Goal: Communication & Community: Participate in discussion

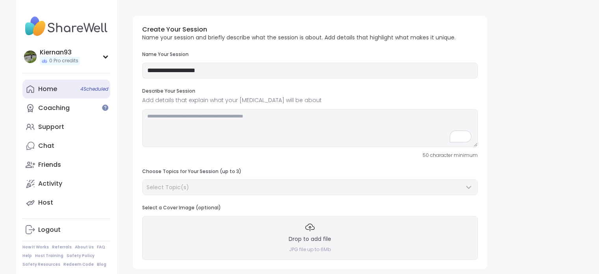
drag, startPoint x: 0, startPoint y: 0, endPoint x: 65, endPoint y: 86, distance: 107.4
click at [65, 86] on link "Home 4 Scheduled" at bounding box center [66, 89] width 88 height 19
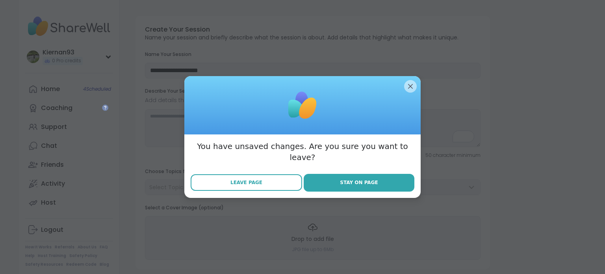
click at [262, 176] on button "Leave Page" at bounding box center [246, 182] width 111 height 17
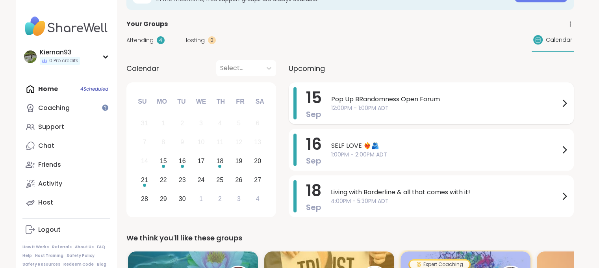
scroll to position [46, 0]
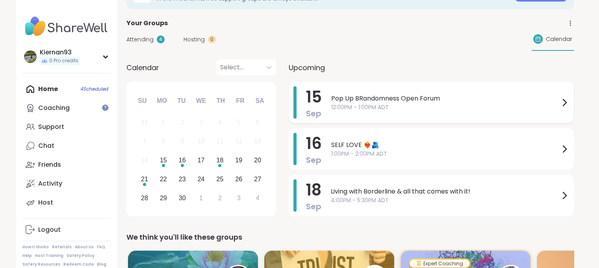
click at [426, 100] on span "Pop Up BRandomness Open Forum" at bounding box center [445, 98] width 228 height 9
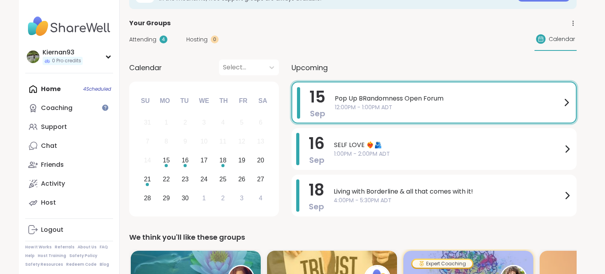
click at [265, 25] on div "Your Groups" at bounding box center [352, 23] width 447 height 9
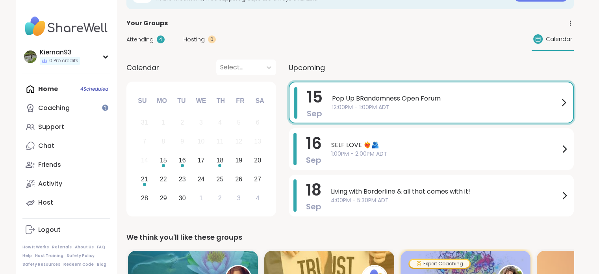
click at [145, 36] on span "Attending" at bounding box center [139, 39] width 27 height 8
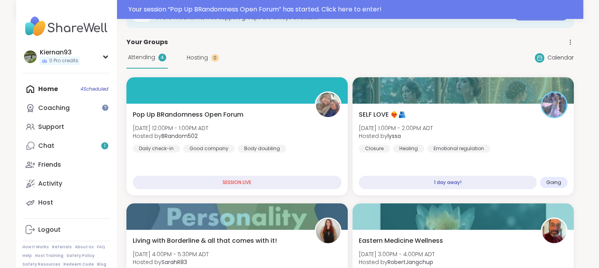
scroll to position [65, 0]
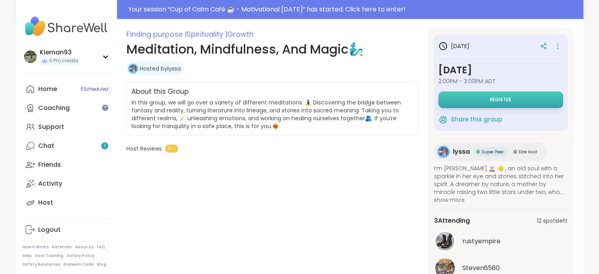
click at [510, 94] on button "Register" at bounding box center [500, 99] width 125 height 17
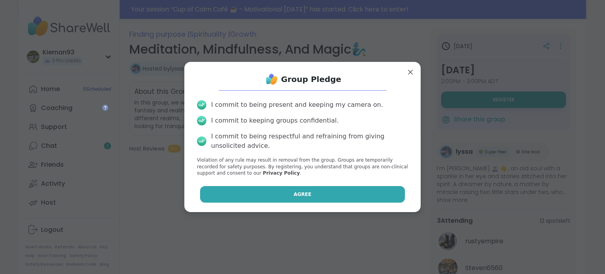
click at [320, 197] on button "Agree" at bounding box center [302, 194] width 205 height 17
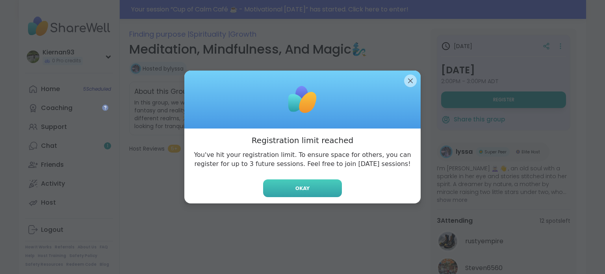
click at [296, 190] on span "Okay" at bounding box center [302, 188] width 14 height 7
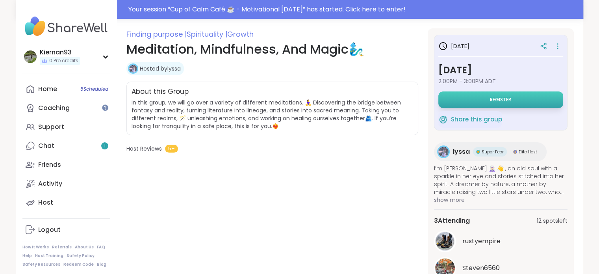
click at [491, 103] on button "Register" at bounding box center [500, 99] width 125 height 17
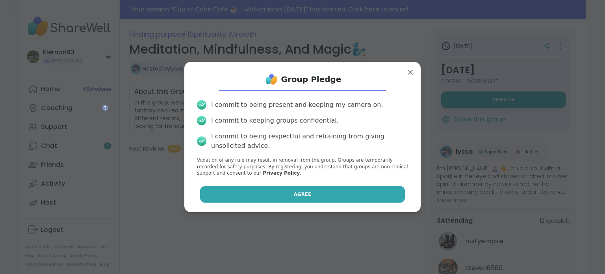
click at [312, 190] on button "Agree" at bounding box center [302, 194] width 205 height 17
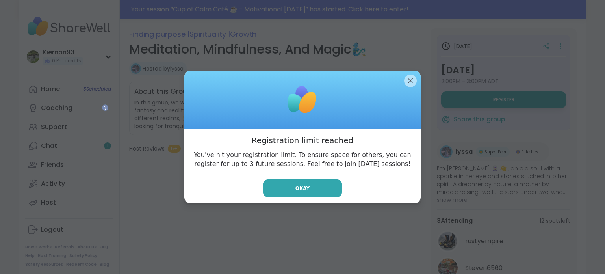
click at [312, 190] on button "Okay" at bounding box center [302, 188] width 79 height 18
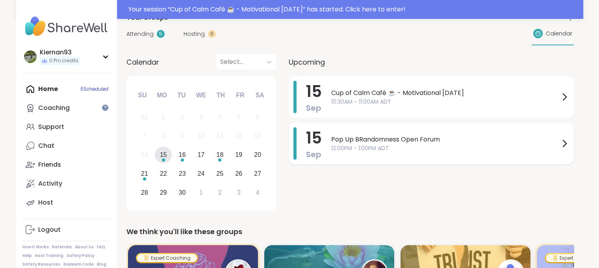
click at [469, 145] on span "12:00PM - 1:00PM ADT" at bounding box center [445, 148] width 228 height 8
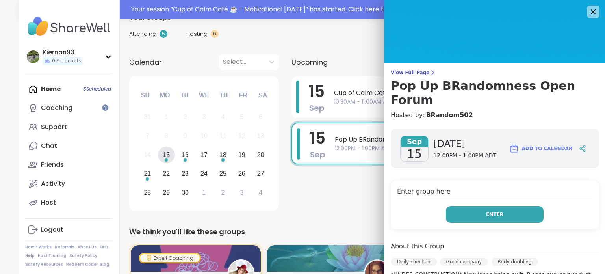
click at [491, 206] on button "Enter" at bounding box center [495, 214] width 98 height 17
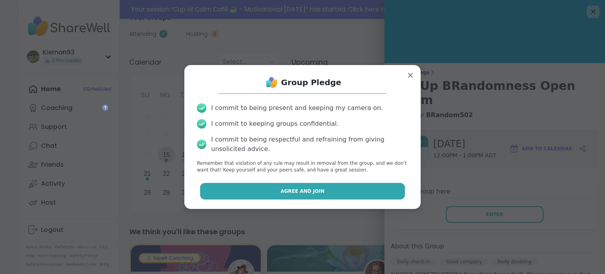
click at [336, 189] on button "Agree and Join" at bounding box center [302, 191] width 205 height 17
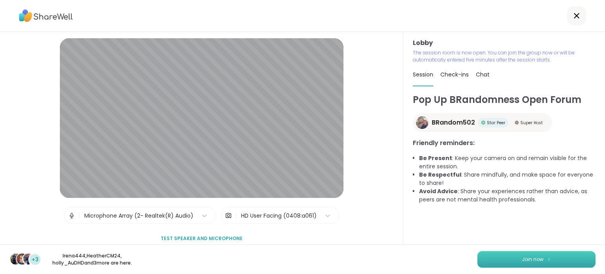
click at [499, 259] on button "Join now" at bounding box center [536, 259] width 118 height 17
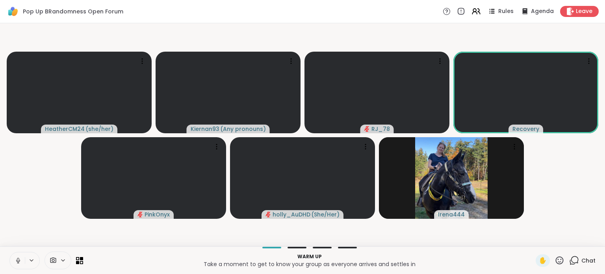
click at [16, 261] on icon at bounding box center [18, 260] width 7 height 7
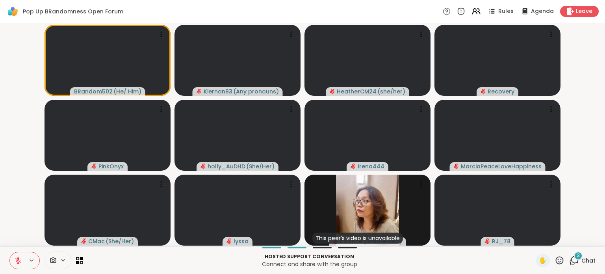
click at [573, 264] on icon at bounding box center [574, 260] width 10 height 10
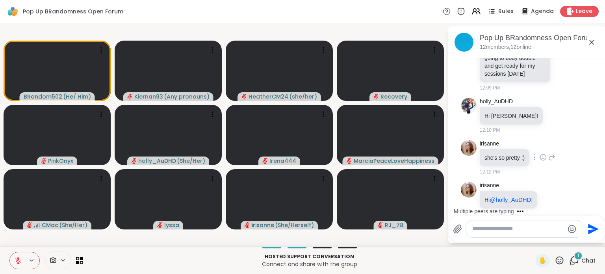
scroll to position [184, 0]
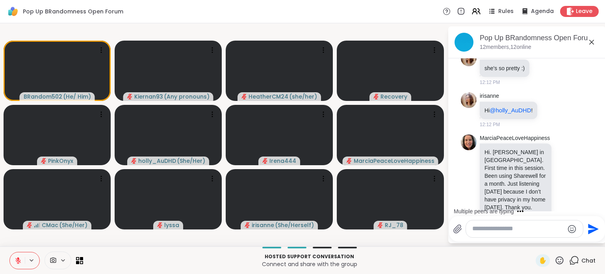
click at [491, 230] on textarea "Type your message" at bounding box center [518, 228] width 92 height 8
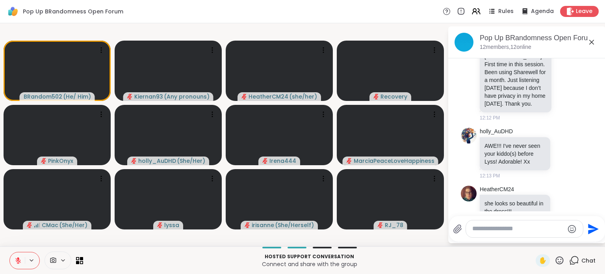
scroll to position [310, 0]
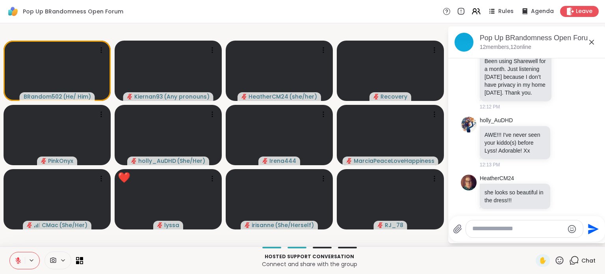
click at [556, 257] on icon at bounding box center [560, 260] width 8 height 8
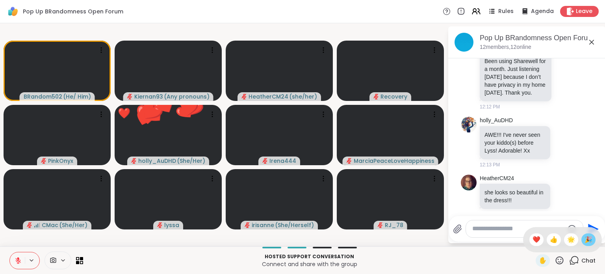
click at [584, 239] on span "🎉" at bounding box center [588, 239] width 8 height 9
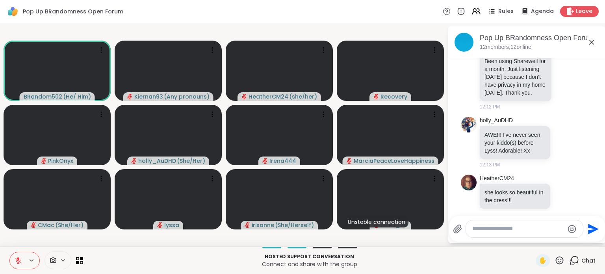
click at [17, 261] on icon at bounding box center [18, 260] width 7 height 7
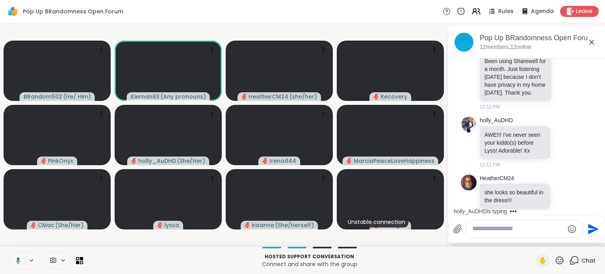
click at [15, 258] on icon at bounding box center [16, 260] width 7 height 7
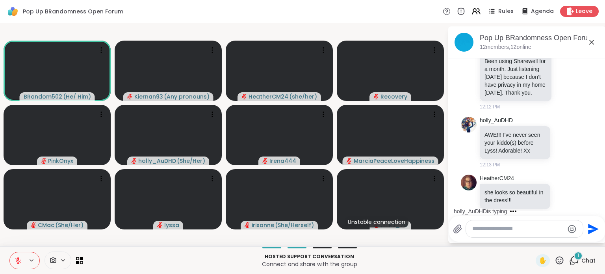
scroll to position [352, 0]
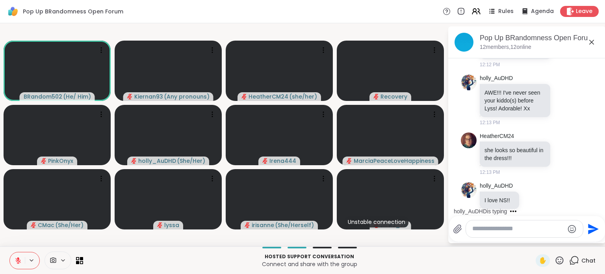
click at [504, 227] on textarea "Type your message" at bounding box center [518, 228] width 92 height 8
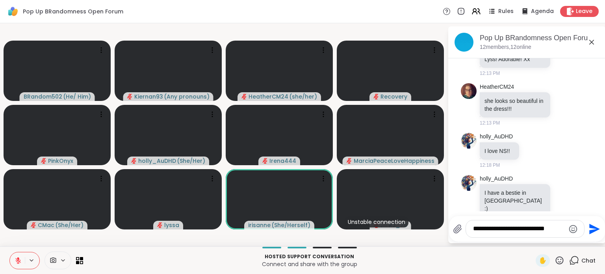
type textarea "**********"
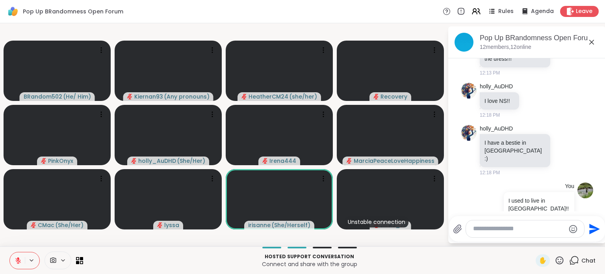
click at [497, 230] on textarea "Type your message" at bounding box center [519, 228] width 92 height 8
type textarea "******"
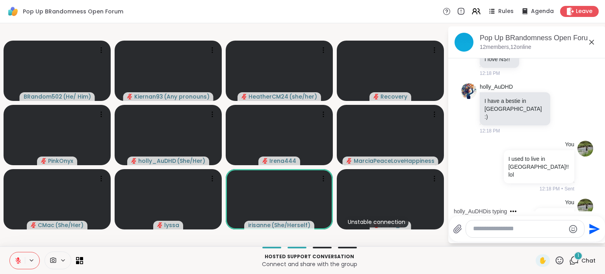
scroll to position [536, 0]
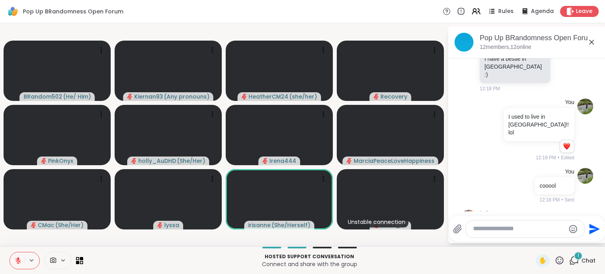
click at [569, 262] on icon at bounding box center [574, 260] width 10 height 10
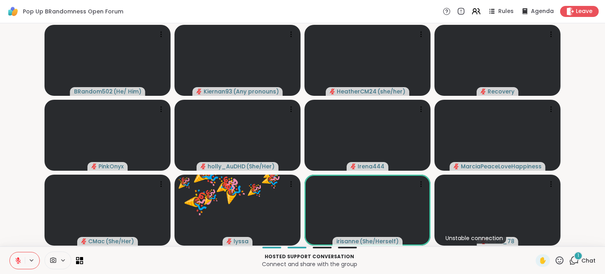
click at [569, 262] on icon at bounding box center [574, 260] width 10 height 10
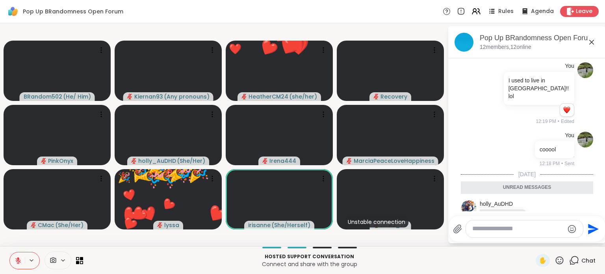
scroll to position [573, 0]
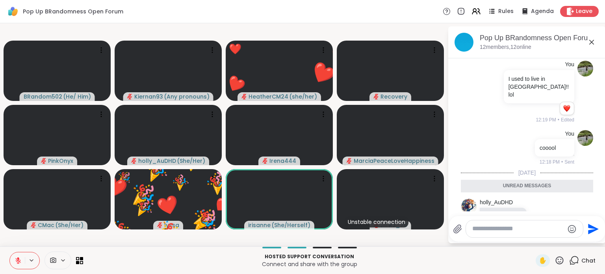
click at [490, 231] on textarea "Type your message" at bounding box center [518, 228] width 92 height 8
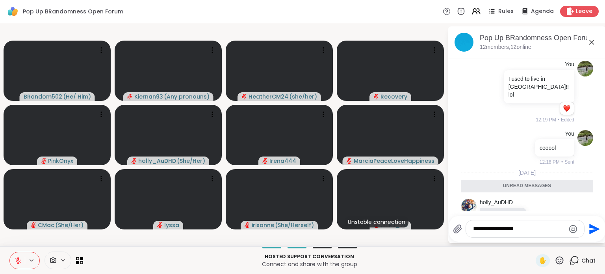
type textarea "**********"
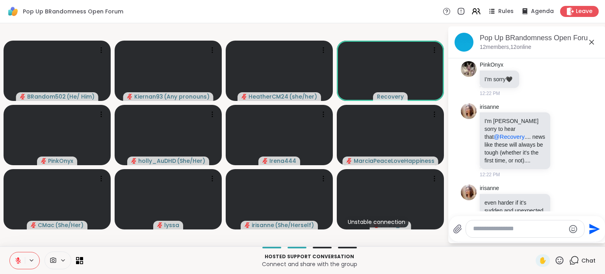
scroll to position [1150, 0]
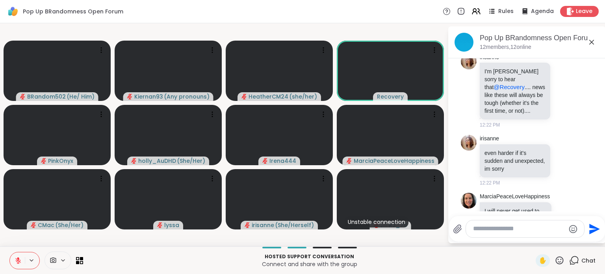
click at [498, 231] on textarea "Type your message" at bounding box center [519, 228] width 92 height 8
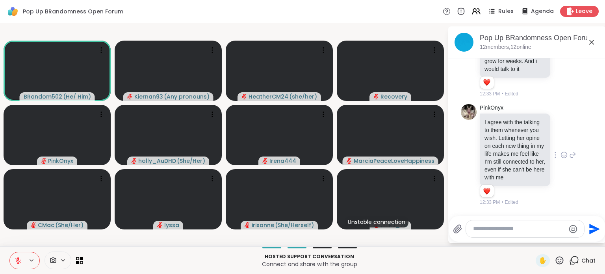
scroll to position [1735, 0]
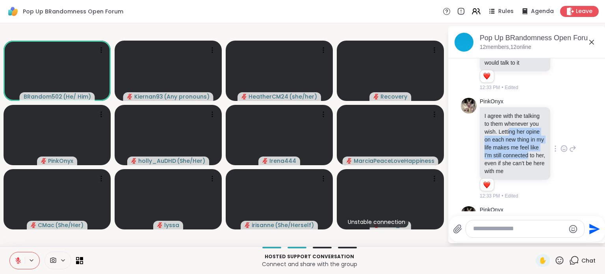
drag, startPoint x: 495, startPoint y: 111, endPoint x: 508, endPoint y: 139, distance: 31.0
click at [508, 139] on p "I agree with the talking to them whenever you wish. Letting her opine on each n…" at bounding box center [514, 143] width 61 height 63
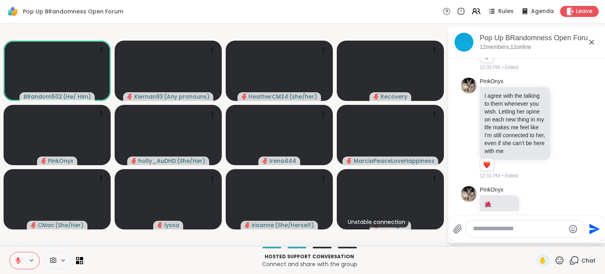
scroll to position [1890, 0]
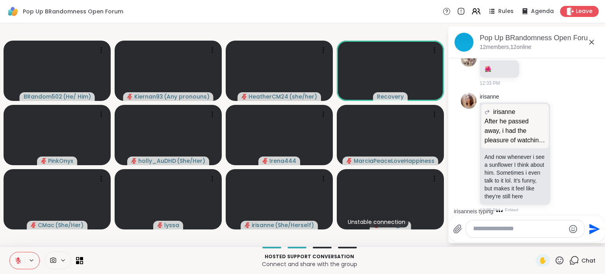
click at [529, 231] on textarea "Type your message" at bounding box center [519, 228] width 92 height 8
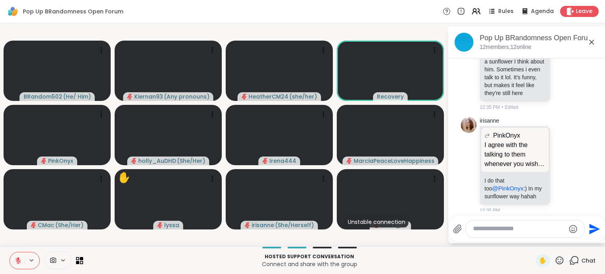
click at [529, 231] on textarea "Type your message" at bounding box center [519, 228] width 92 height 8
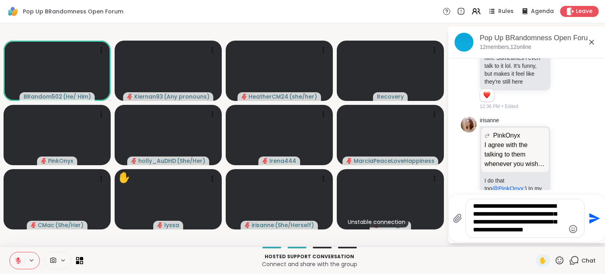
click at [560, 234] on textarea "**********" at bounding box center [519, 218] width 92 height 32
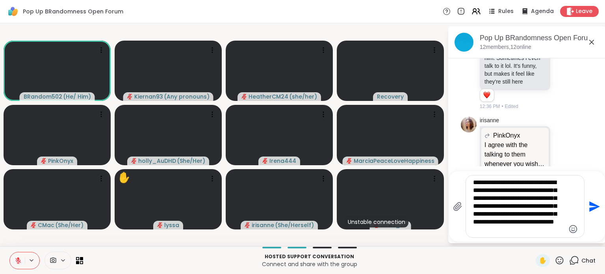
click at [521, 192] on textarea "**********" at bounding box center [519, 206] width 92 height 56
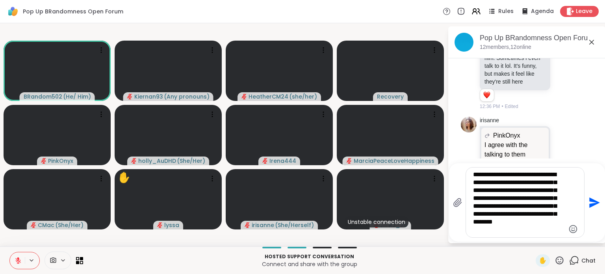
click at [508, 234] on div "**********" at bounding box center [525, 202] width 118 height 70
click at [503, 229] on textarea "**********" at bounding box center [519, 202] width 92 height 63
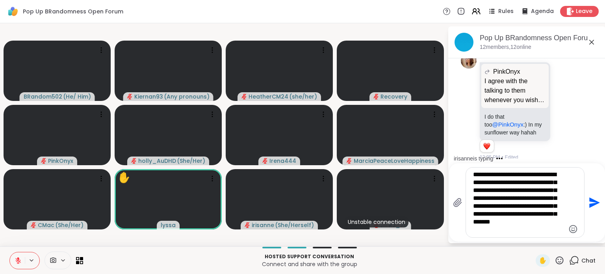
click at [481, 206] on textarea "**********" at bounding box center [519, 202] width 92 height 63
click at [509, 215] on textarea "**********" at bounding box center [519, 202] width 92 height 63
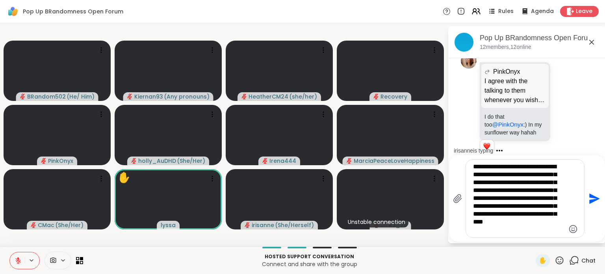
scroll to position [2157, 0]
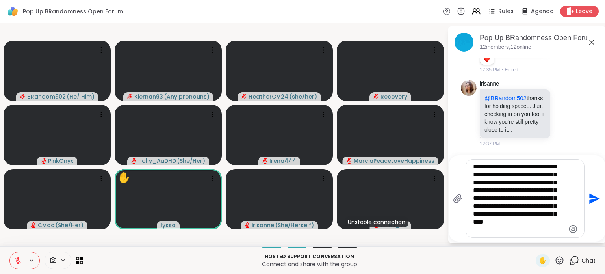
click at [523, 174] on textarea "**********" at bounding box center [519, 198] width 92 height 71
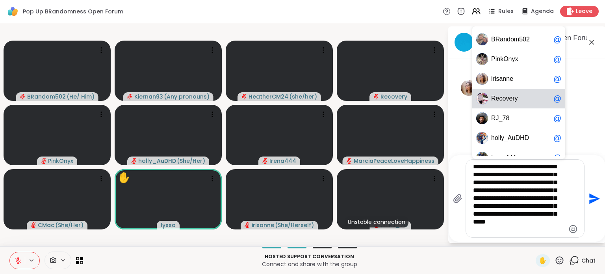
click at [510, 104] on div "R e c o v e r y @" at bounding box center [518, 99] width 93 height 20
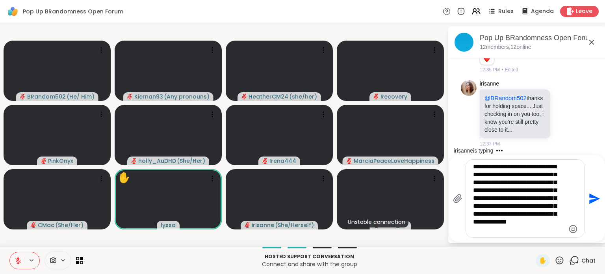
drag, startPoint x: 499, startPoint y: 185, endPoint x: 526, endPoint y: 176, distance: 27.9
click at [526, 176] on textarea "**********" at bounding box center [519, 198] width 92 height 71
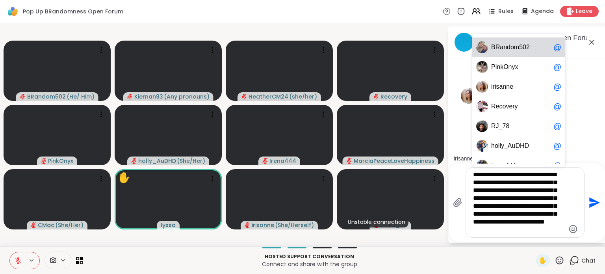
scroll to position [2150, 0]
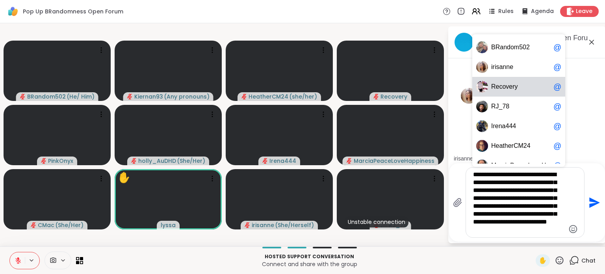
click at [510, 86] on span "ecove" at bounding box center [504, 87] width 17 height 8
type textarea "**********"
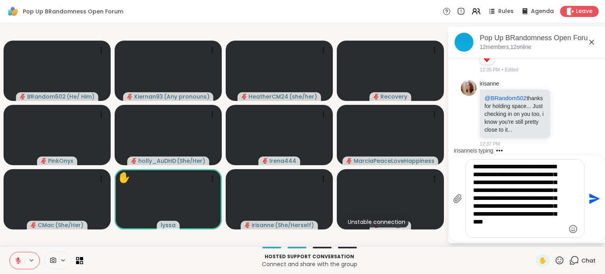
click at [591, 200] on icon "Send" at bounding box center [594, 198] width 11 height 11
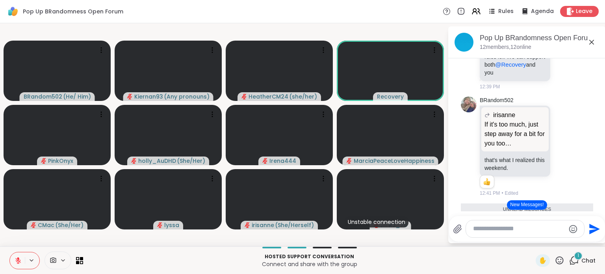
scroll to position [2514, 0]
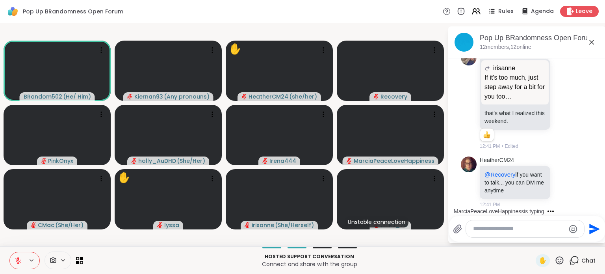
click at [519, 230] on textarea "Type your message" at bounding box center [519, 228] width 92 height 8
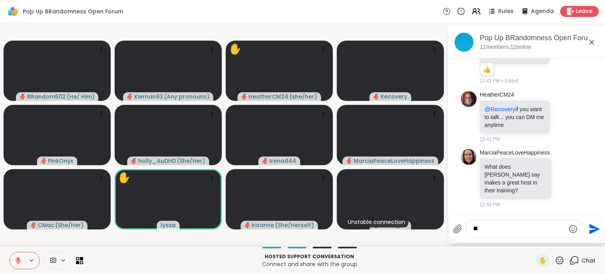
type textarea "*"
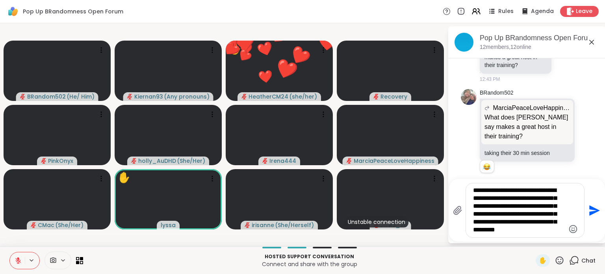
scroll to position [2707, 0]
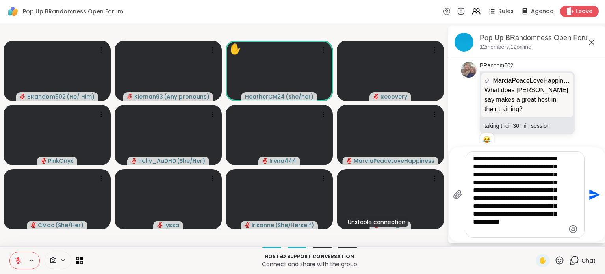
click at [534, 223] on textarea "**********" at bounding box center [519, 194] width 92 height 79
click at [512, 192] on textarea "**********" at bounding box center [519, 194] width 92 height 79
click at [525, 233] on textarea "**********" at bounding box center [519, 194] width 92 height 79
drag, startPoint x: 508, startPoint y: 223, endPoint x: 484, endPoint y: 224, distance: 24.4
click at [484, 224] on textarea "**********" at bounding box center [519, 194] width 92 height 79
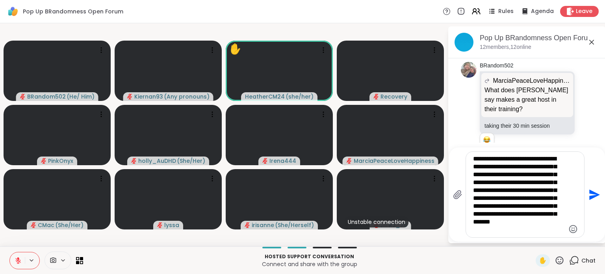
click at [511, 232] on textarea "**********" at bounding box center [519, 194] width 92 height 79
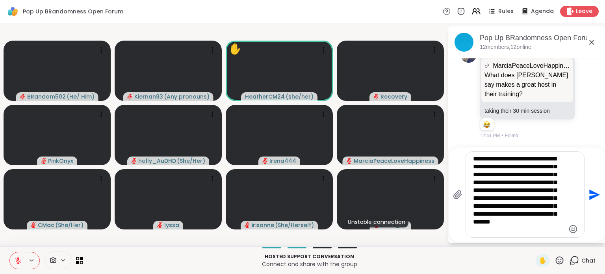
click at [499, 232] on textarea "**********" at bounding box center [519, 194] width 92 height 79
click at [510, 168] on textarea "**********" at bounding box center [519, 194] width 92 height 79
click at [562, 230] on textarea "**********" at bounding box center [519, 194] width 92 height 79
click at [518, 223] on textarea "**********" at bounding box center [519, 194] width 92 height 79
type textarea "**********"
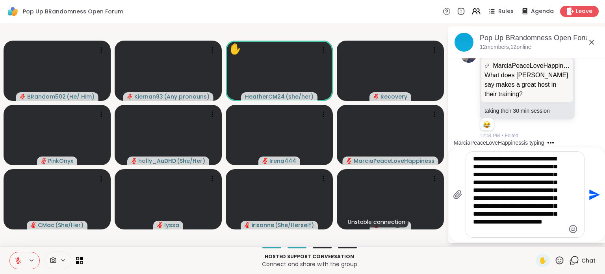
click at [594, 195] on icon "Send" at bounding box center [593, 194] width 13 height 13
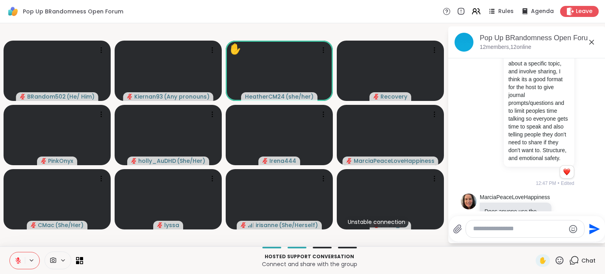
scroll to position [2914, 0]
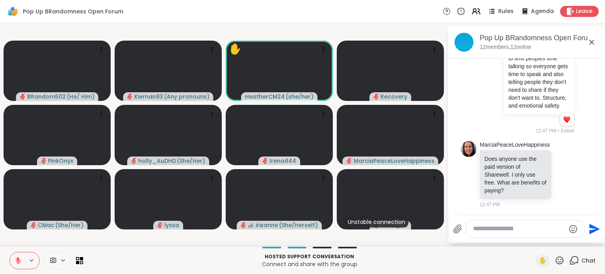
click at [503, 228] on textarea "Type your message" at bounding box center [519, 228] width 92 height 8
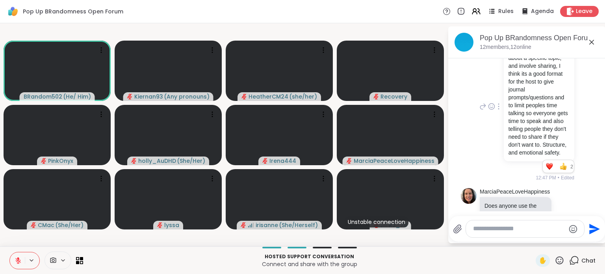
scroll to position [2829, 0]
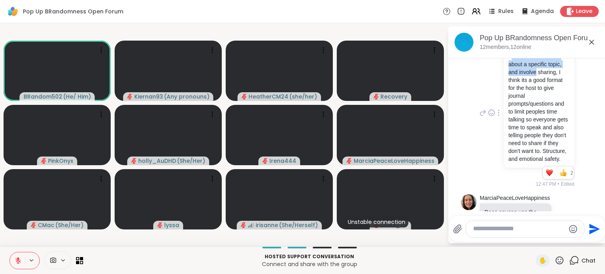
drag, startPoint x: 506, startPoint y: 73, endPoint x: 532, endPoint y: 88, distance: 29.7
click at [532, 88] on p "For sessions that are about a specific topic, and involve sharing, I think its …" at bounding box center [538, 107] width 61 height 110
click at [18, 260] on icon at bounding box center [18, 261] width 6 height 6
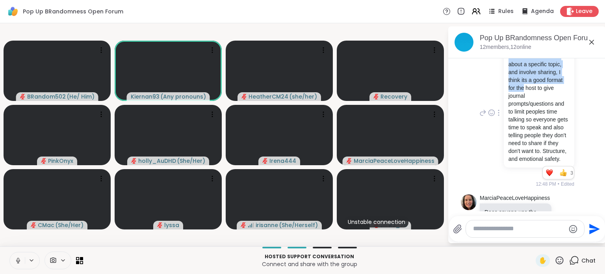
drag, startPoint x: 506, startPoint y: 73, endPoint x: 538, endPoint y: 104, distance: 44.6
click at [538, 104] on p "For sessions that are about a specific topic, and involve sharing, I think its …" at bounding box center [538, 107] width 61 height 110
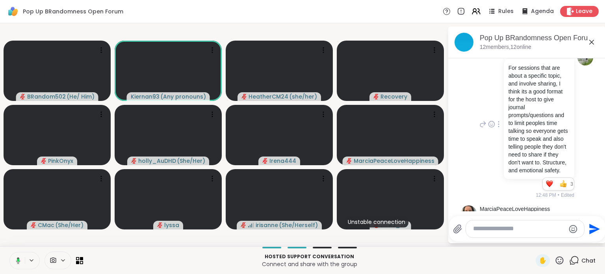
scroll to position [2841, 0]
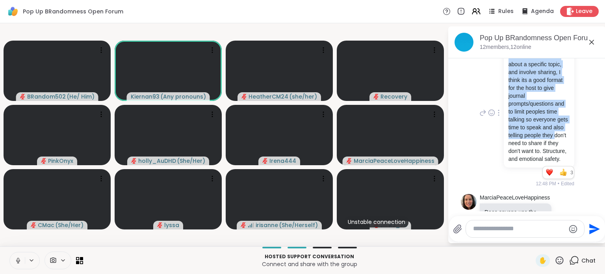
drag, startPoint x: 505, startPoint y: 72, endPoint x: 537, endPoint y: 159, distance: 92.2
click at [537, 159] on p "For sessions that are about a specific topic, and involve sharing, I think its …" at bounding box center [538, 107] width 61 height 110
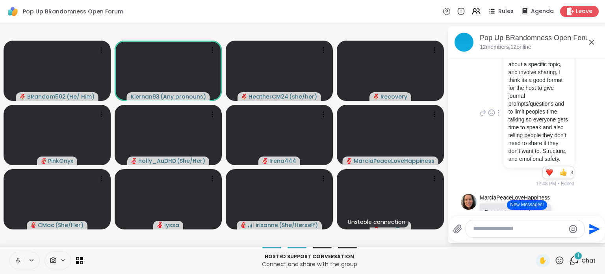
scroll to position [2870, 0]
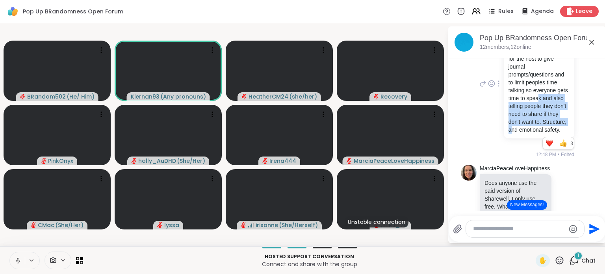
drag, startPoint x: 517, startPoint y: 122, endPoint x: 531, endPoint y: 157, distance: 37.6
click at [531, 134] on p "For sessions that are about a specific topic, and involve sharing, I think its …" at bounding box center [538, 78] width 61 height 110
click at [16, 261] on icon at bounding box center [16, 260] width 7 height 7
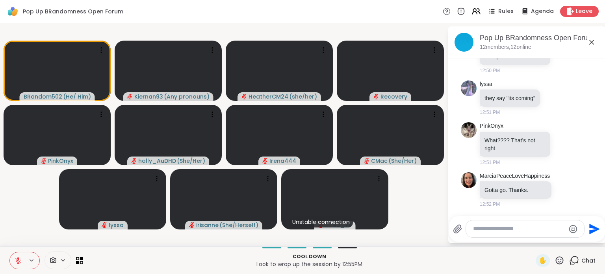
scroll to position [3418, 0]
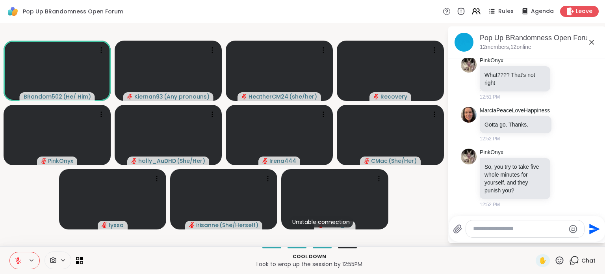
click at [19, 261] on icon at bounding box center [18, 261] width 6 height 6
click at [18, 260] on icon at bounding box center [18, 260] width 7 height 7
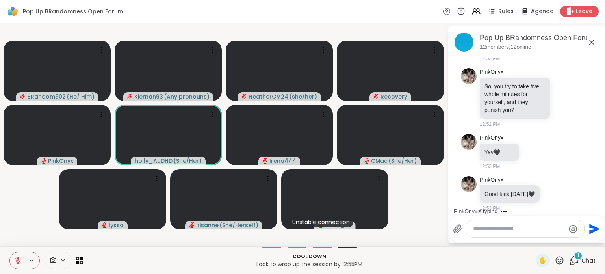
scroll to position [3510, 0]
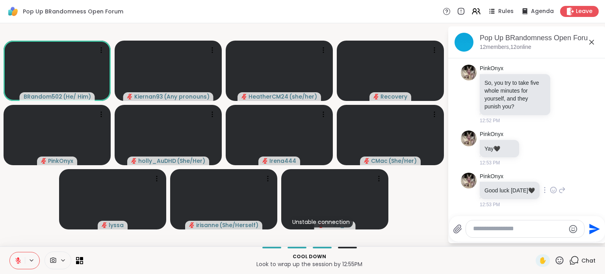
click at [555, 186] on icon at bounding box center [553, 190] width 7 height 8
click at [556, 174] on div "Select Reaction: Heart" at bounding box center [553, 177] width 7 height 7
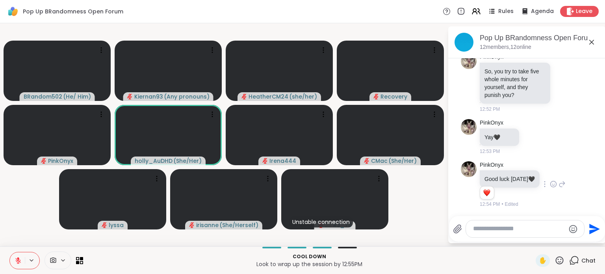
scroll to position [3521, 0]
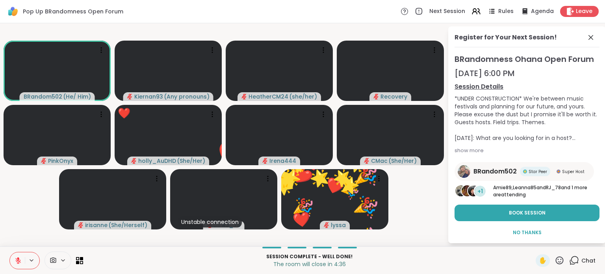
click at [555, 261] on icon at bounding box center [560, 260] width 10 height 10
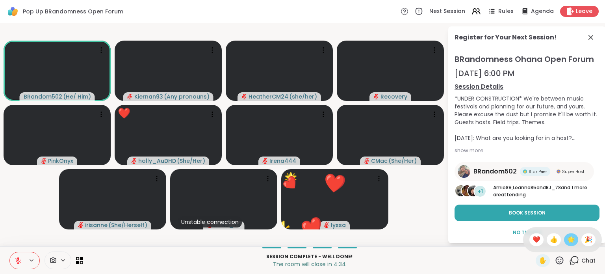
click at [567, 240] on span "🌟" at bounding box center [571, 239] width 8 height 9
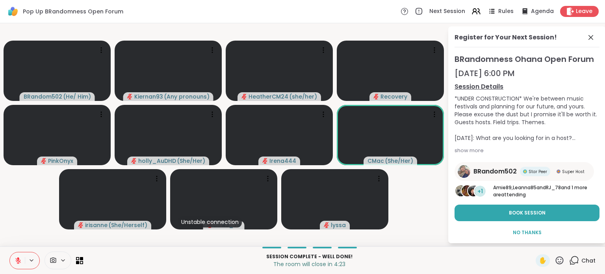
click at [556, 262] on icon at bounding box center [560, 260] width 8 height 8
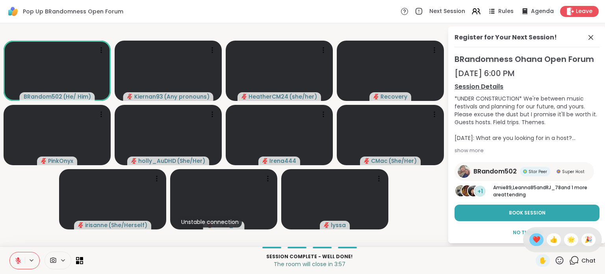
click at [532, 243] on span "❤️" at bounding box center [536, 239] width 8 height 9
click at [574, 260] on div "1" at bounding box center [578, 255] width 9 height 9
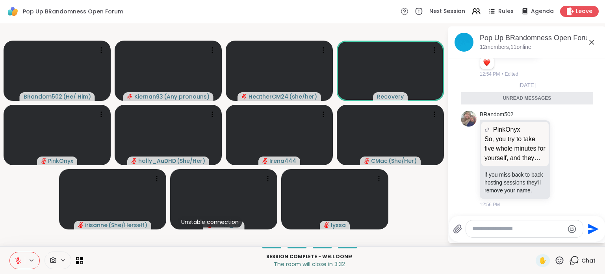
scroll to position [3651, 0]
click at [555, 260] on icon at bounding box center [560, 260] width 10 height 10
click at [532, 242] on span "❤️" at bounding box center [536, 239] width 8 height 9
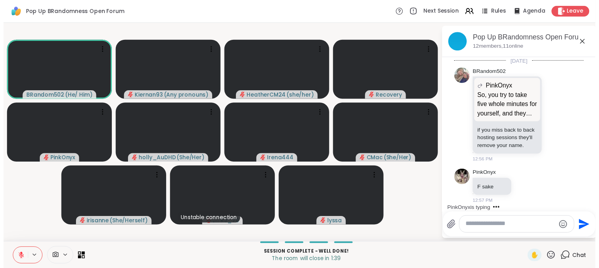
scroll to position [3674, 0]
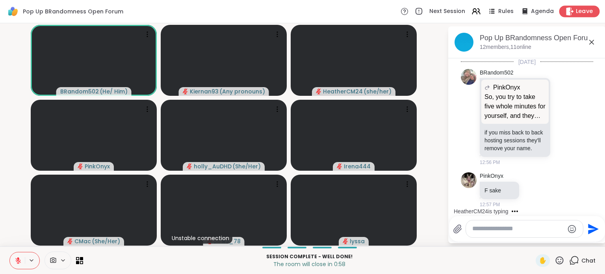
click at [581, 11] on span "Leave" at bounding box center [584, 11] width 17 height 8
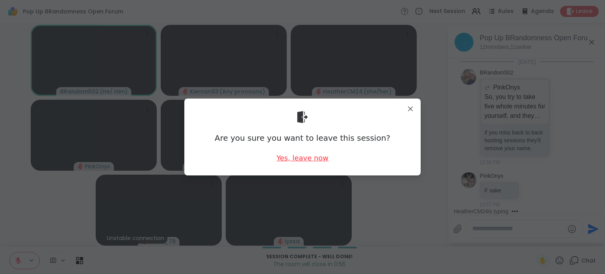
click at [301, 155] on div "Yes, leave now" at bounding box center [302, 158] width 52 height 10
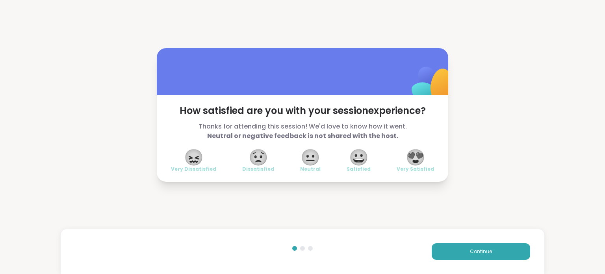
click at [424, 164] on span "😍" at bounding box center [416, 157] width 20 height 14
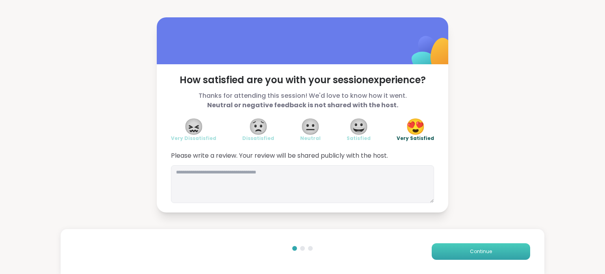
click at [500, 253] on button "Continue" at bounding box center [481, 251] width 98 height 17
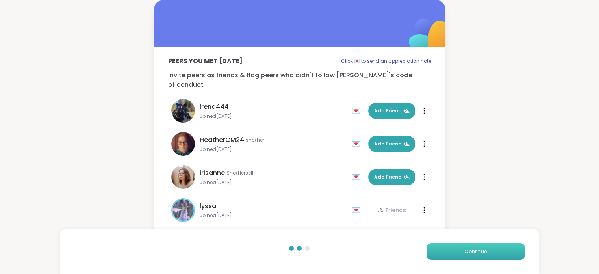
click at [476, 250] on span "Continue" at bounding box center [476, 251] width 22 height 7
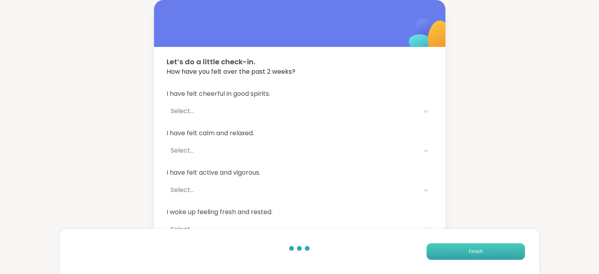
click at [514, 250] on button "Finish" at bounding box center [476, 251] width 98 height 17
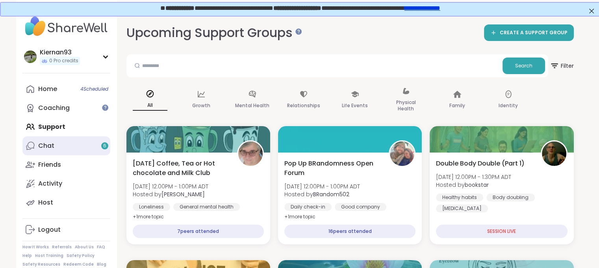
click at [79, 142] on link "Chat 6" at bounding box center [66, 145] width 88 height 19
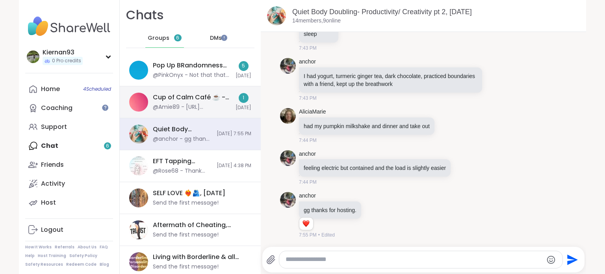
click at [199, 111] on div "Cup of Calm Café ☕️ - Motivational Monday, Sep 15 @Amie89 - https://sharewellno…" at bounding box center [190, 102] width 141 height 32
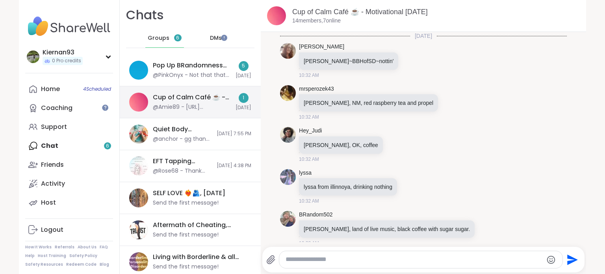
scroll to position [748, 0]
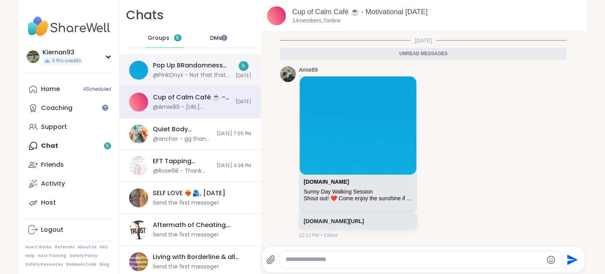
click at [192, 79] on div "Pop Up BRandomness Open Forum, Sep 15 @PinkOnyx - Not that that means anything,…" at bounding box center [190, 70] width 141 height 32
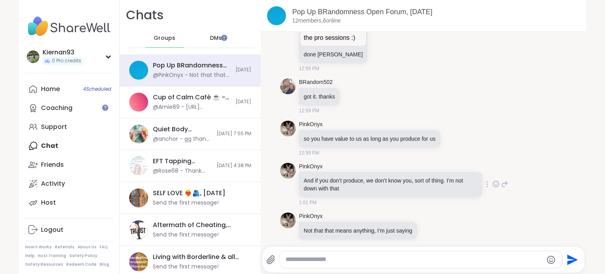
scroll to position [2962, 0]
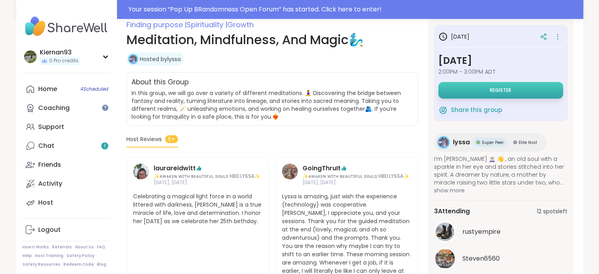
click at [490, 88] on span "Register" at bounding box center [500, 90] width 21 height 6
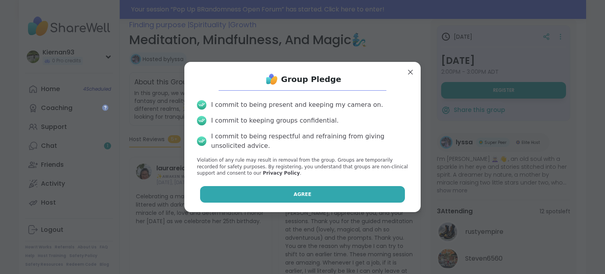
click at [296, 190] on button "Agree" at bounding box center [302, 194] width 205 height 17
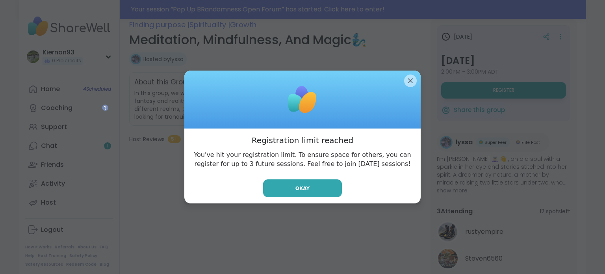
click at [296, 190] on span "Okay" at bounding box center [302, 188] width 14 height 7
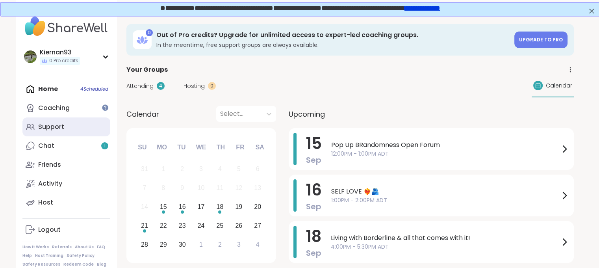
click at [55, 122] on div "Support" at bounding box center [51, 126] width 26 height 9
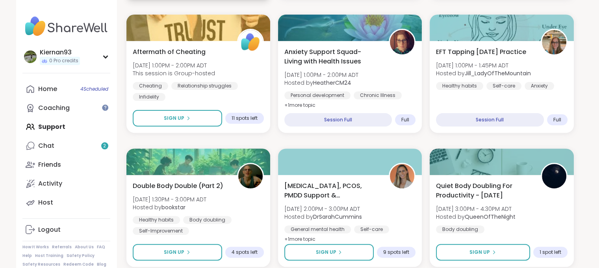
scroll to position [244, 0]
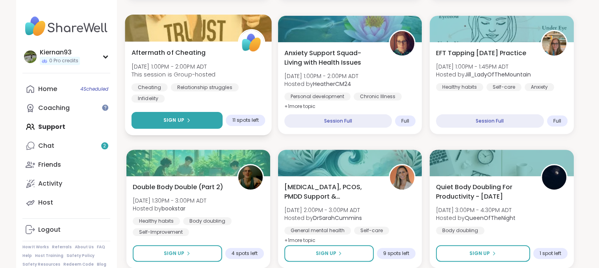
click at [197, 121] on button "Sign Up" at bounding box center [176, 120] width 91 height 17
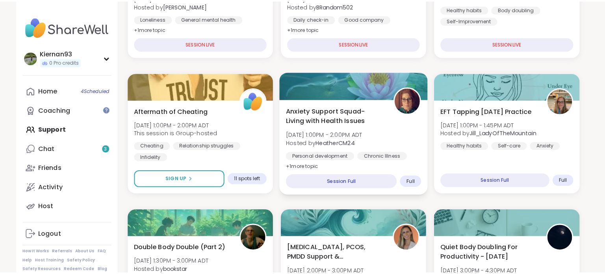
scroll to position [231, 0]
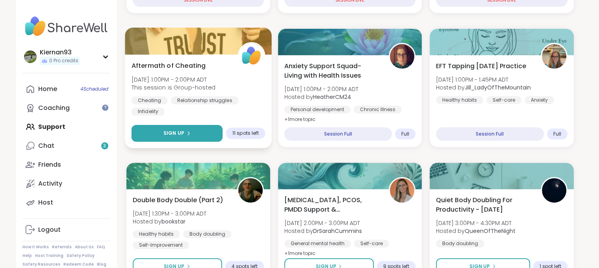
click at [169, 126] on button "Sign Up" at bounding box center [176, 133] width 91 height 17
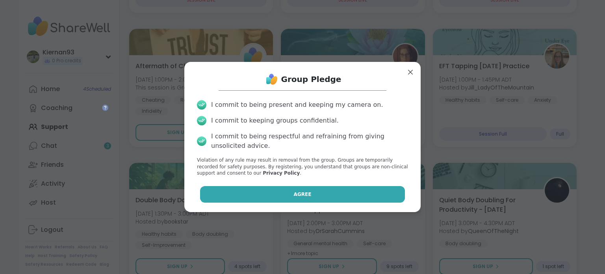
click at [327, 189] on button "Agree" at bounding box center [302, 194] width 205 height 17
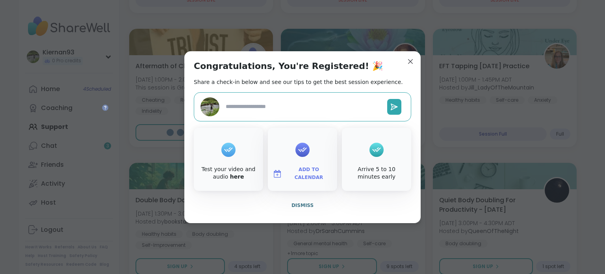
type textarea "*"
click at [300, 206] on span "Dismiss" at bounding box center [302, 205] width 22 height 6
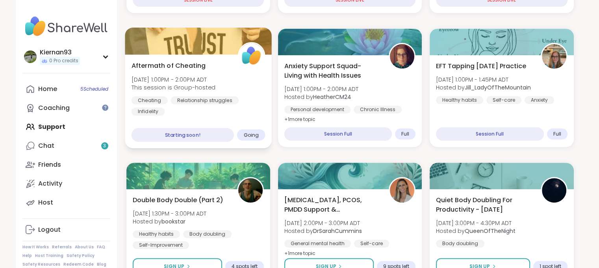
click at [196, 65] on span "Aftermath of Cheating" at bounding box center [168, 65] width 74 height 9
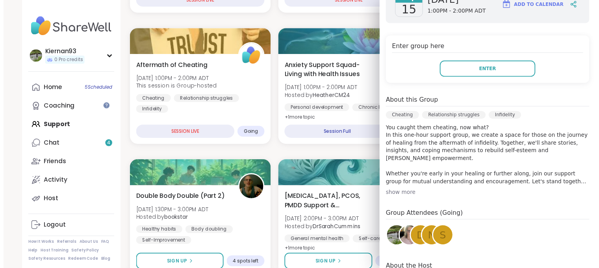
scroll to position [129, 0]
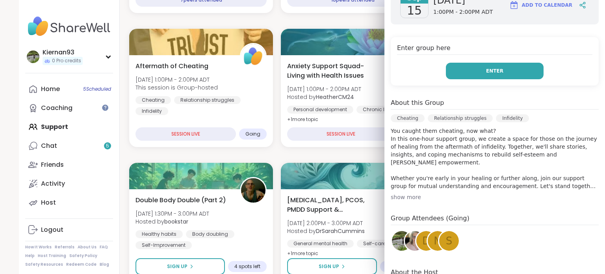
click at [507, 78] on button "Enter" at bounding box center [495, 71] width 98 height 17
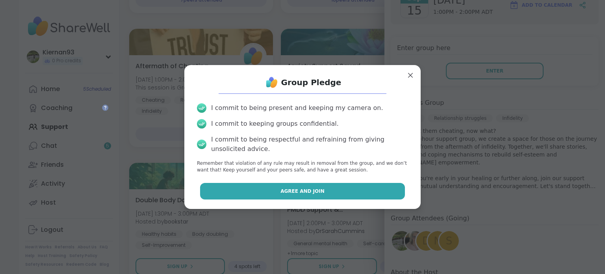
click at [288, 190] on span "Agree and Join" at bounding box center [302, 190] width 44 height 7
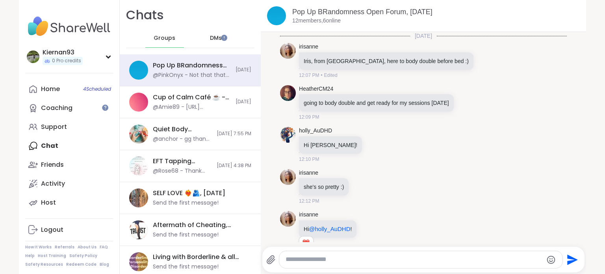
scroll to position [2962, 0]
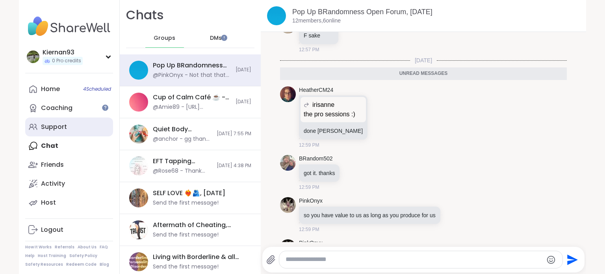
click at [68, 126] on link "Support" at bounding box center [69, 126] width 88 height 19
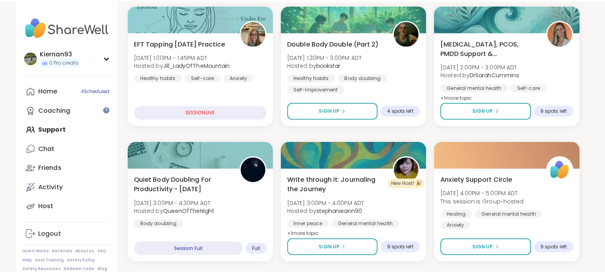
scroll to position [255, 0]
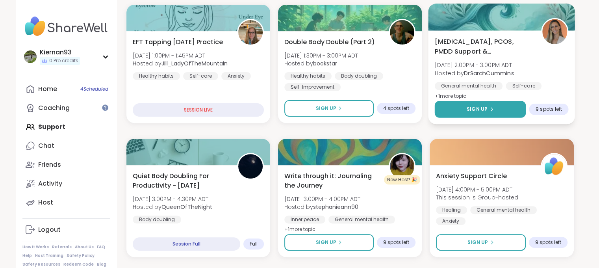
click at [498, 108] on button "Sign Up" at bounding box center [480, 109] width 91 height 17
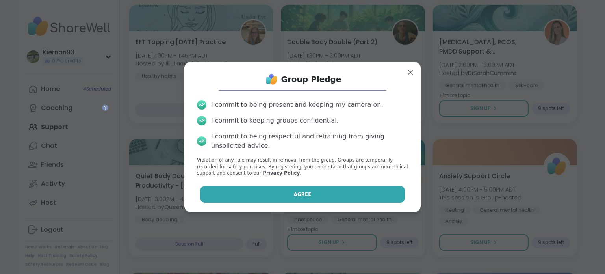
click at [304, 200] on button "Agree" at bounding box center [302, 194] width 205 height 17
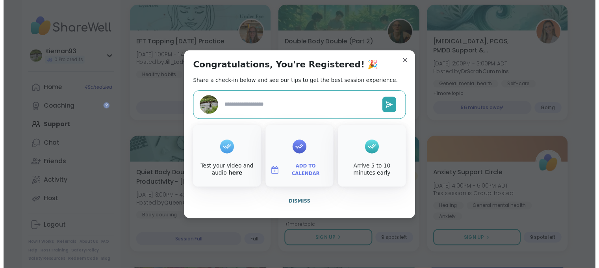
scroll to position [274, 0]
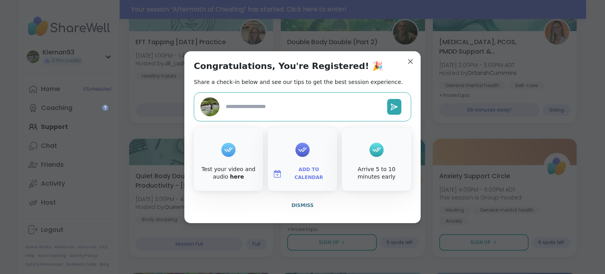
click at [304, 173] on span "Add to Calendar" at bounding box center [308, 173] width 47 height 15
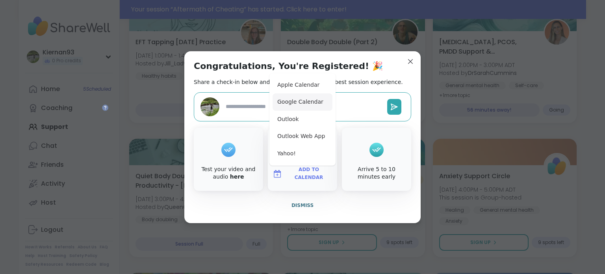
click at [306, 103] on button "Google Calendar" at bounding box center [303, 101] width 60 height 17
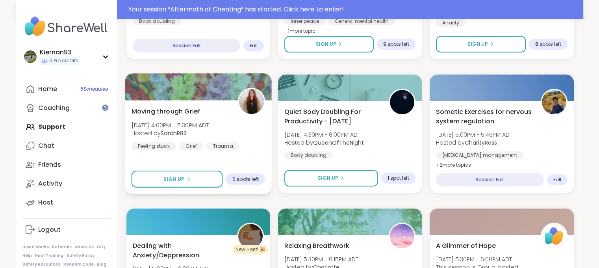
scroll to position [473, 0]
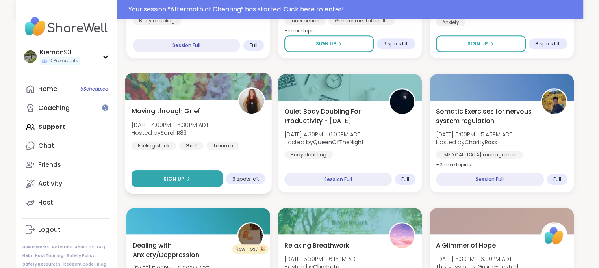
click at [195, 177] on button "Sign Up" at bounding box center [176, 178] width 91 height 17
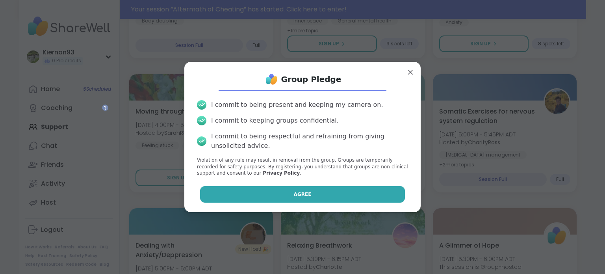
click at [226, 187] on button "Agree" at bounding box center [302, 194] width 205 height 17
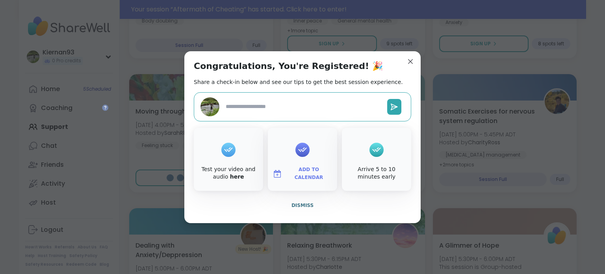
type textarea "*"
click at [287, 174] on span "Add to Calendar" at bounding box center [308, 173] width 47 height 15
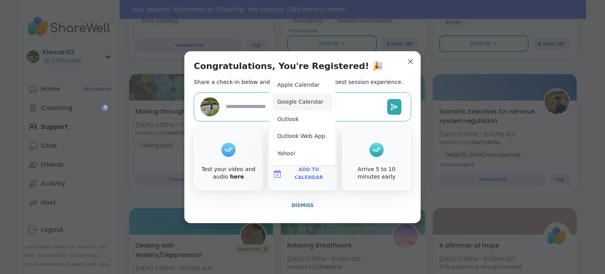
click at [306, 105] on button "Google Calendar" at bounding box center [303, 101] width 60 height 17
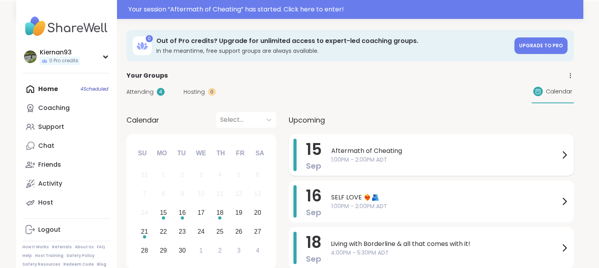
click at [441, 158] on div "Aftermath of Cheating 1:00PM - 2:00PM ADT" at bounding box center [445, 155] width 228 height 18
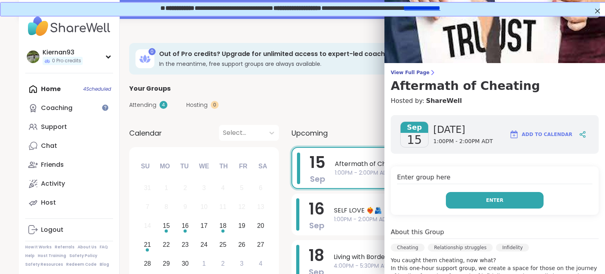
click at [486, 197] on span "Enter" at bounding box center [494, 200] width 17 height 7
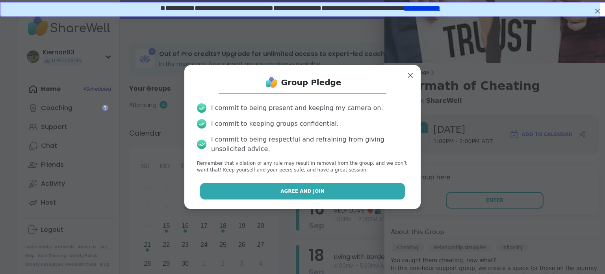
click at [343, 194] on button "Agree and Join" at bounding box center [302, 191] width 205 height 17
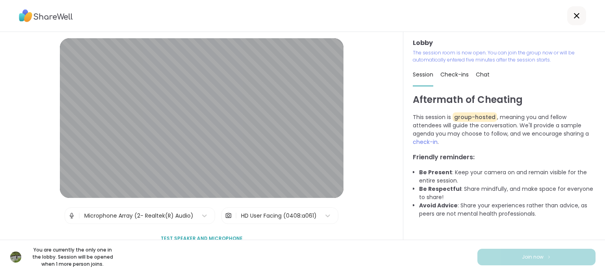
click at [456, 75] on span "Check-ins" at bounding box center [454, 74] width 28 height 8
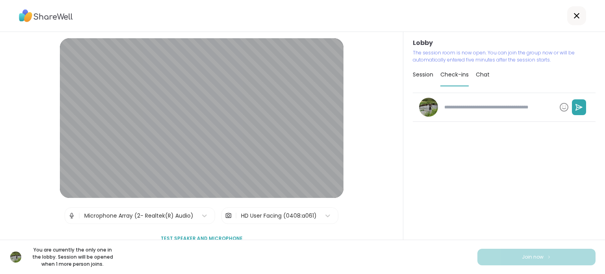
type textarea "*"
click at [413, 79] on div "Session" at bounding box center [423, 74] width 20 height 22
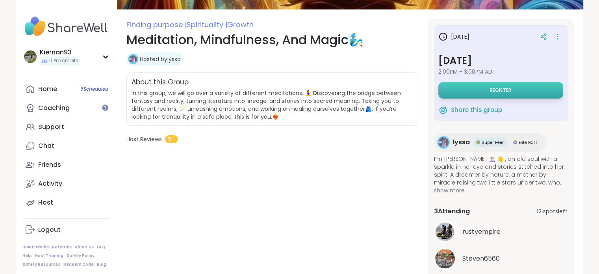
click at [493, 95] on button "Register" at bounding box center [500, 90] width 125 height 17
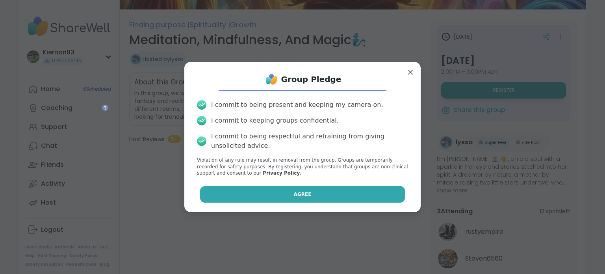
click at [305, 200] on button "Agree" at bounding box center [302, 194] width 205 height 17
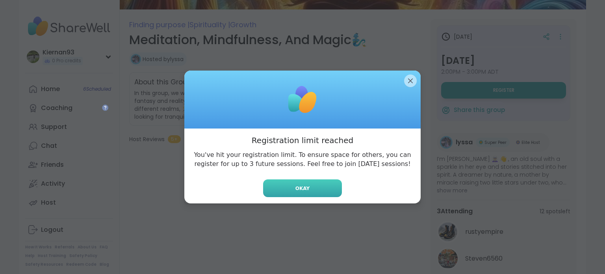
click at [313, 187] on button "Okay" at bounding box center [302, 188] width 79 height 18
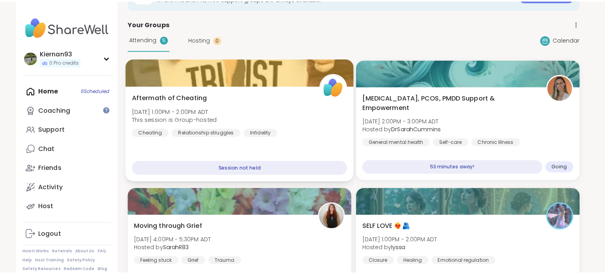
scroll to position [61, 0]
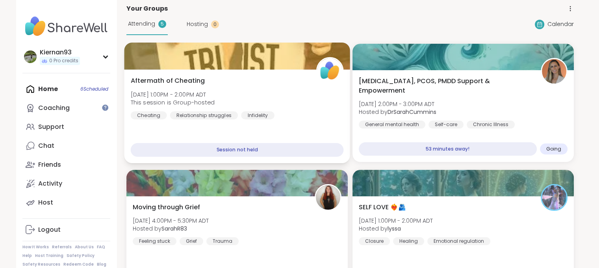
click at [300, 110] on div "Aftermath of Cheating [DATE] 1:00PM - 2:00PM ADT This session is Group-hosted C…" at bounding box center [236, 97] width 213 height 43
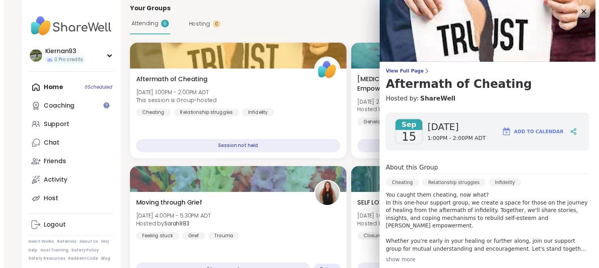
scroll to position [80, 0]
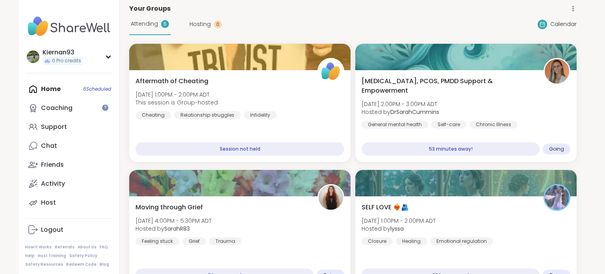
click at [286, 20] on div "Attending 5 Hosting 0 Calendar" at bounding box center [352, 24] width 447 height 22
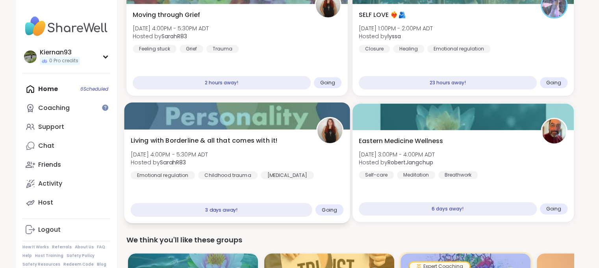
scroll to position [0, 0]
